Goal: Information Seeking & Learning: Check status

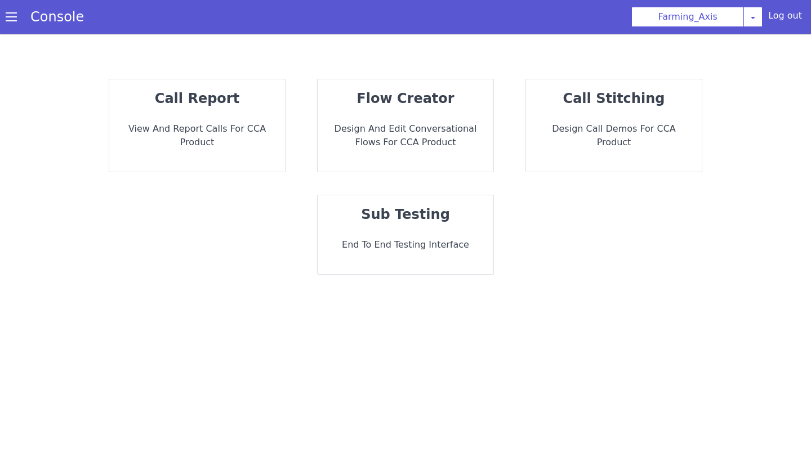
click at [253, 134] on p "View and report calls for CCA Product" at bounding box center [197, 135] width 158 height 27
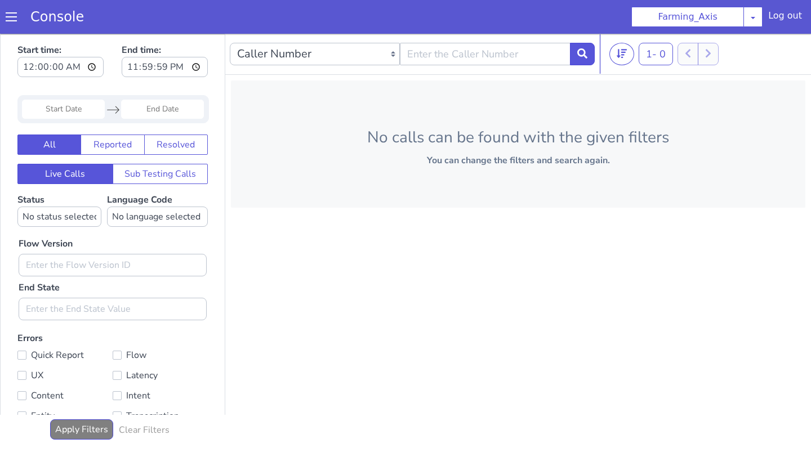
click at [487, 132] on p "No calls can be found with the given filters" at bounding box center [518, 138] width 538 height 24
click at [343, 305] on div "Caller Number Call UUID Custom Parameter 1 - 0 20 50 100 No calls can be found …" at bounding box center [517, 242] width 585 height 417
click at [348, 59] on select "Caller Number Call UUID Custom Parameter" at bounding box center [315, 54] width 170 height 23
click at [53, 18] on link "Console" at bounding box center [57, 17] width 80 height 16
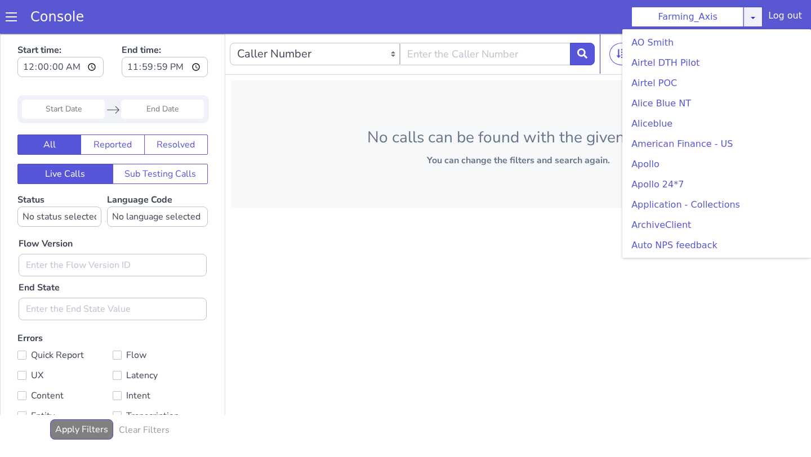
click at [754, 22] on icon at bounding box center [758, 26] width 9 height 9
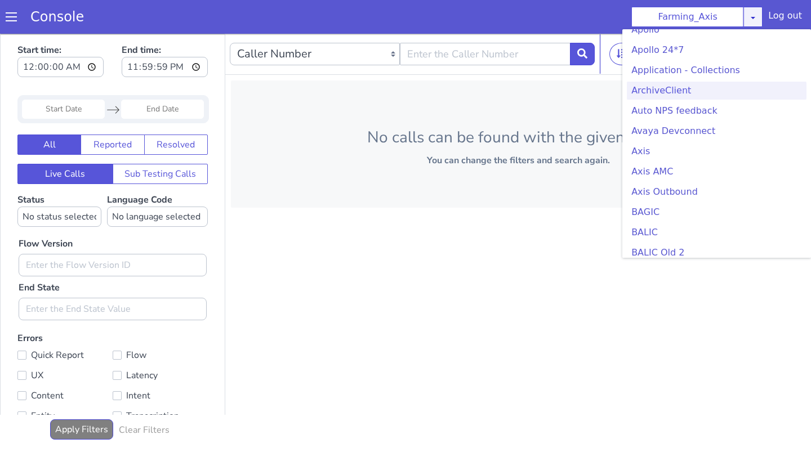
scroll to position [247, 0]
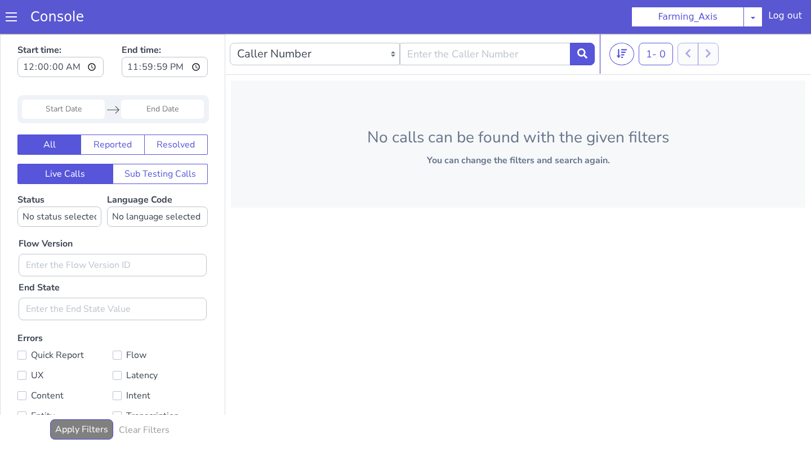
click at [650, 70] on div "Caller Number Call UUID Custom Parameter 1 - 0 20 50 100 No calls can be found …" at bounding box center [727, 32] width 585 height 417
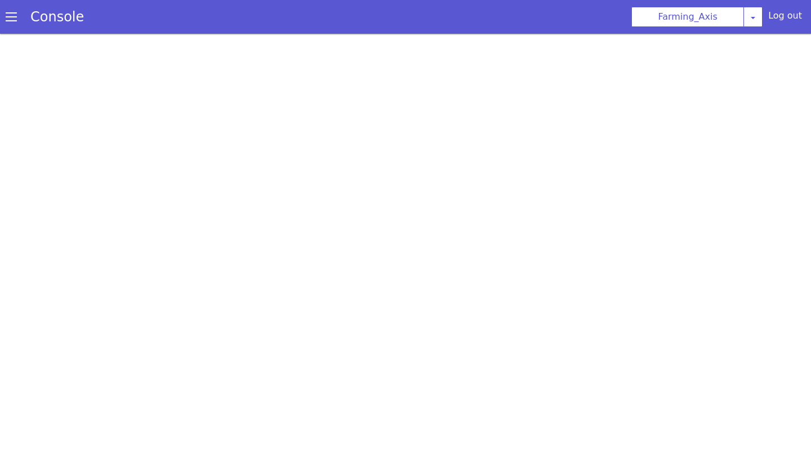
scroll to position [0, 0]
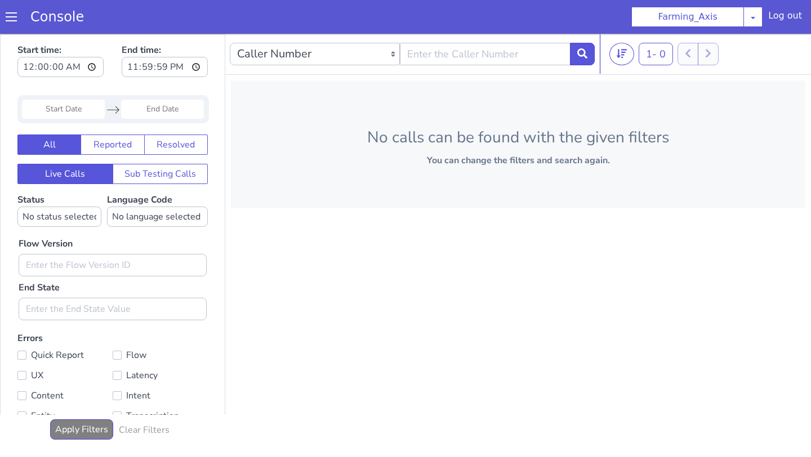
click at [11, 12] on span at bounding box center [17, 6] width 12 height 12
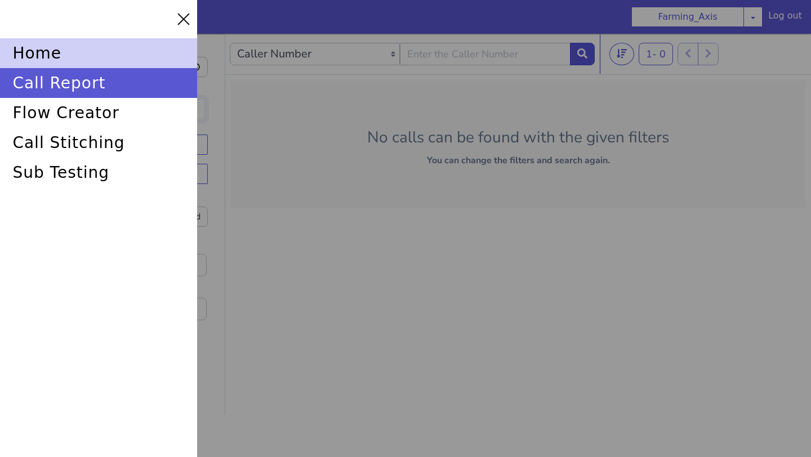
click at [33, 51] on div "home" at bounding box center [104, 44] width 198 height 35
